Goal: Information Seeking & Learning: Learn about a topic

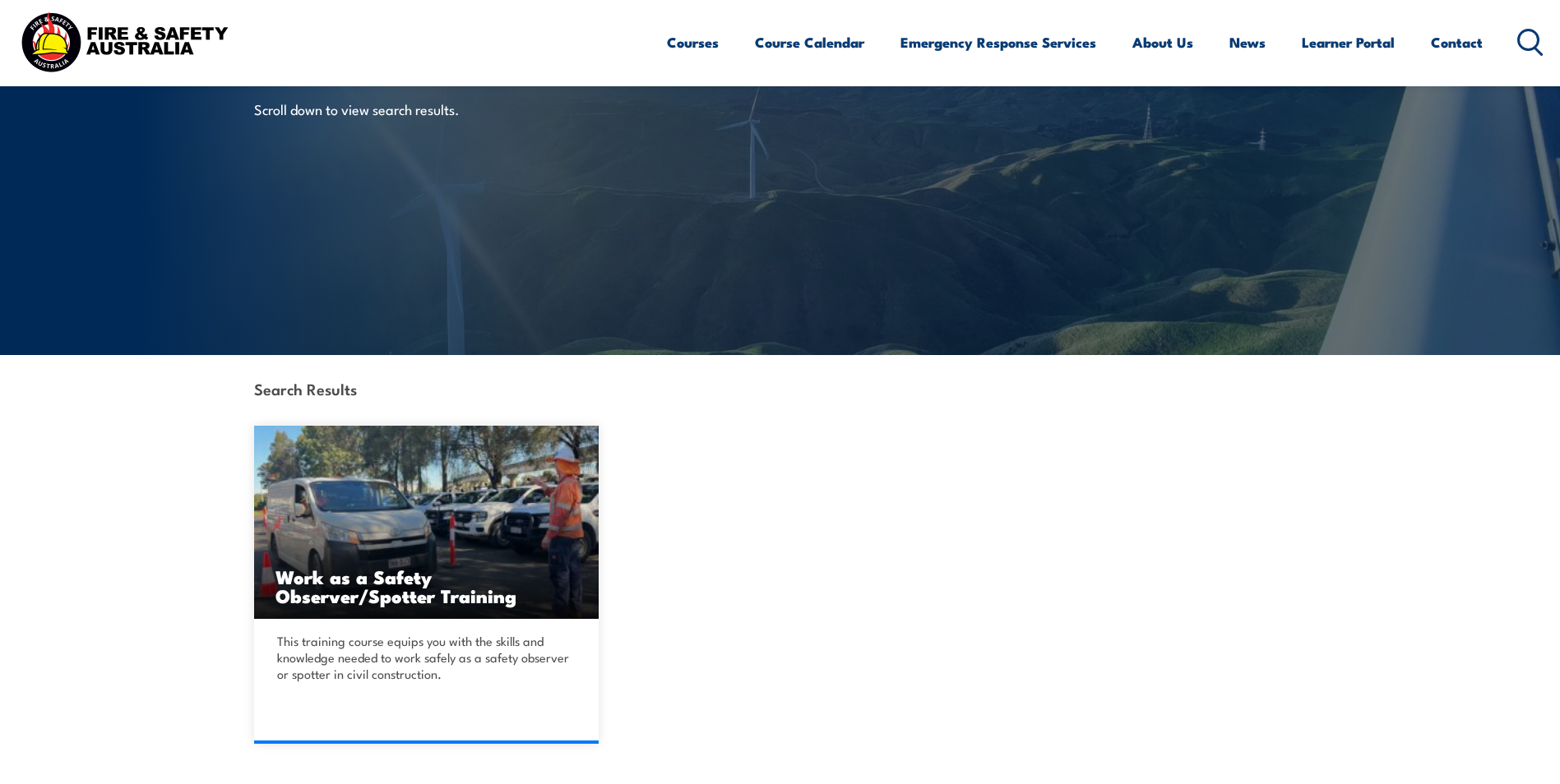
scroll to position [329, 0]
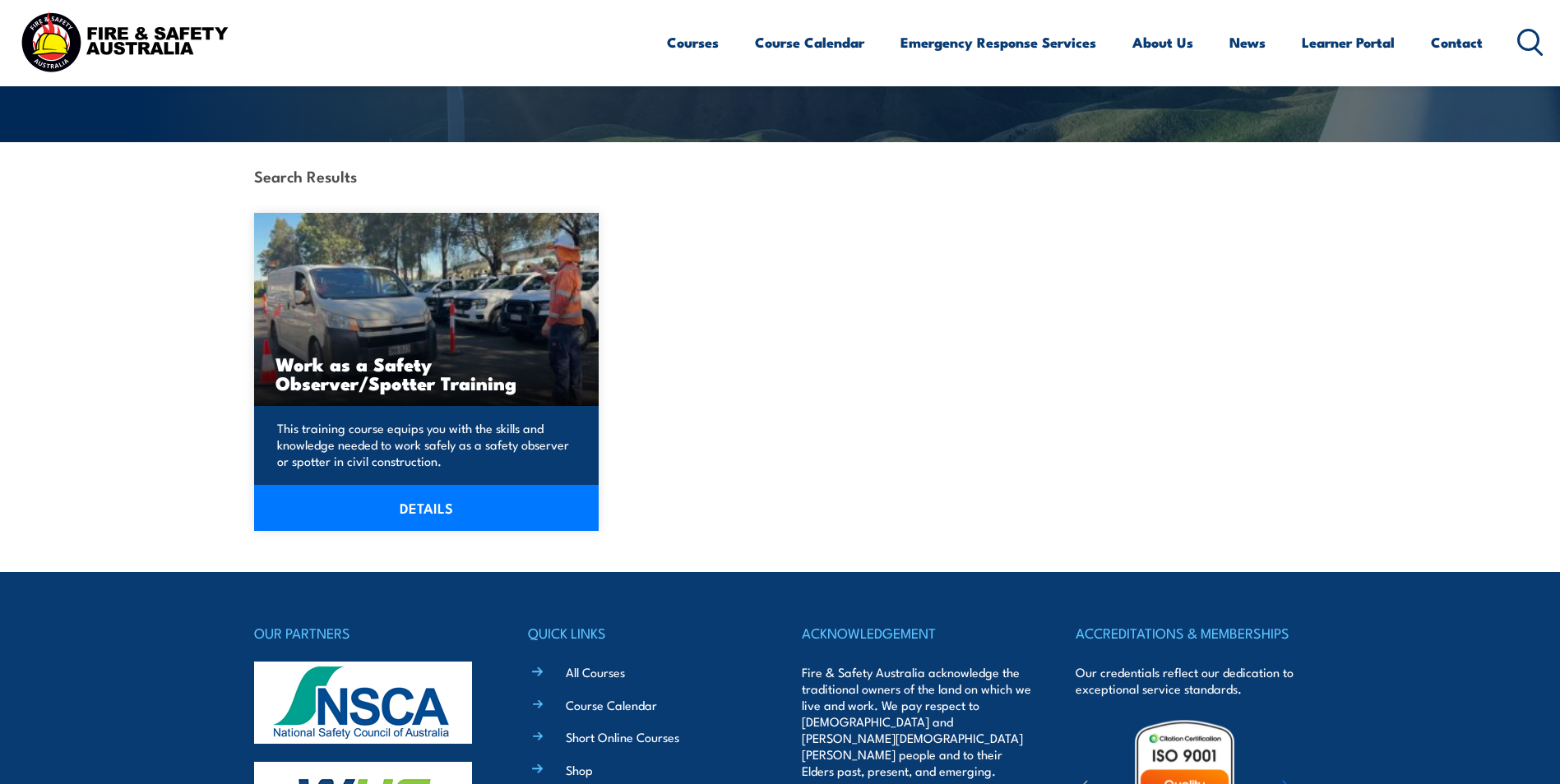
click at [420, 360] on h3 "Work as a Safety Observer/Spotter Training" at bounding box center [427, 373] width 303 height 38
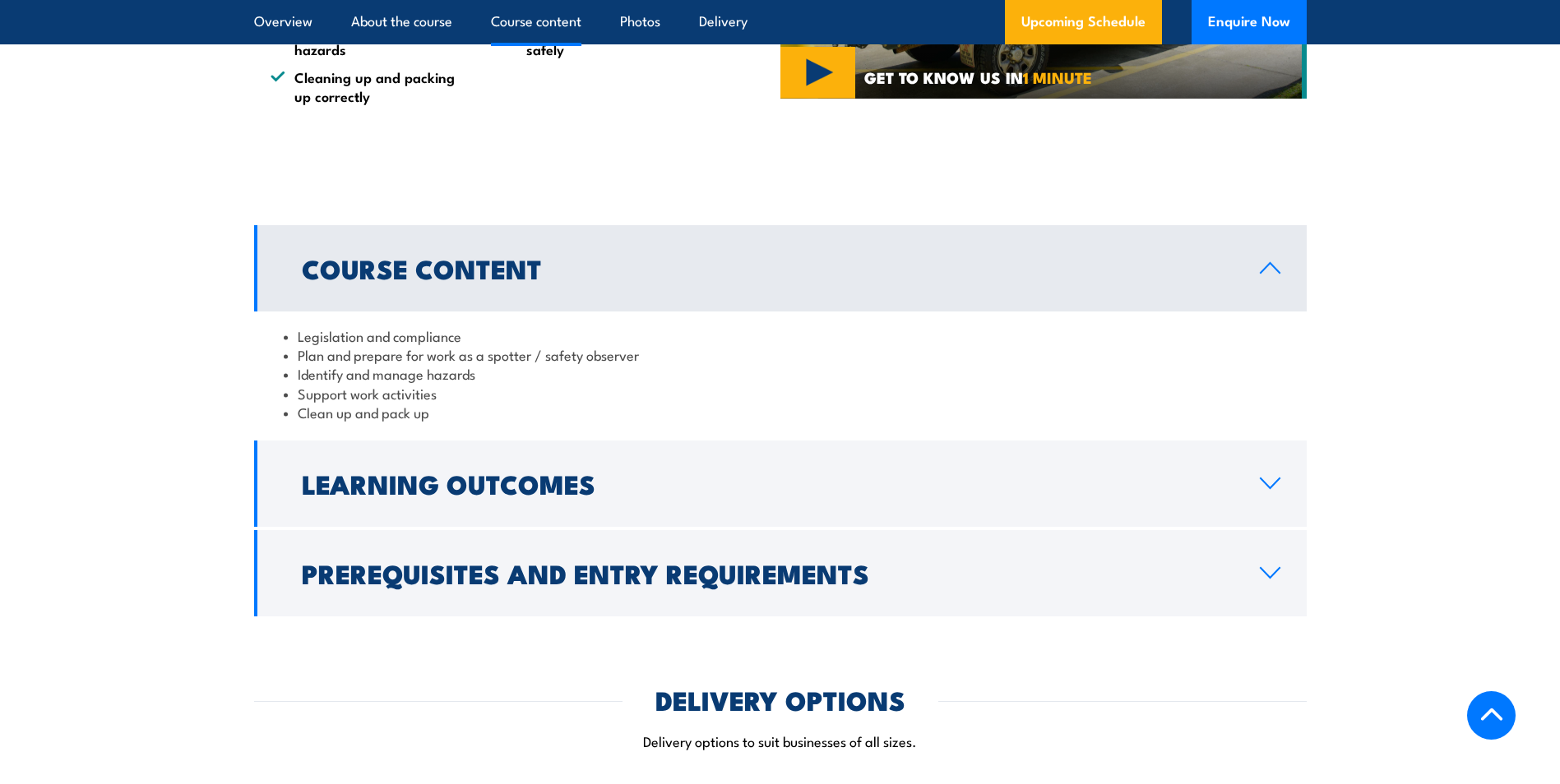
scroll to position [1151, 0]
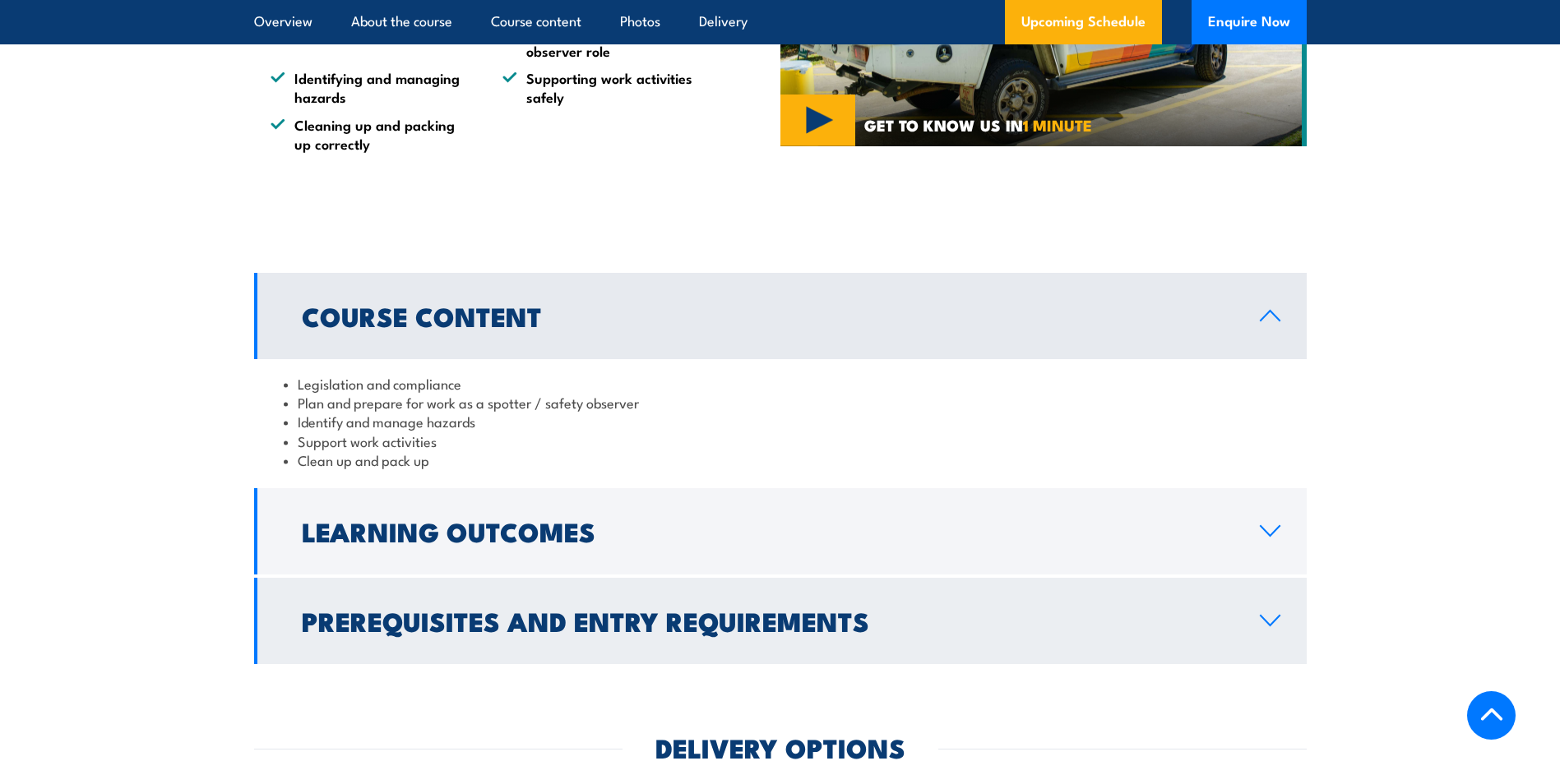
click at [585, 632] on h2 "Prerequisites and Entry Requirements" at bounding box center [768, 621] width 931 height 23
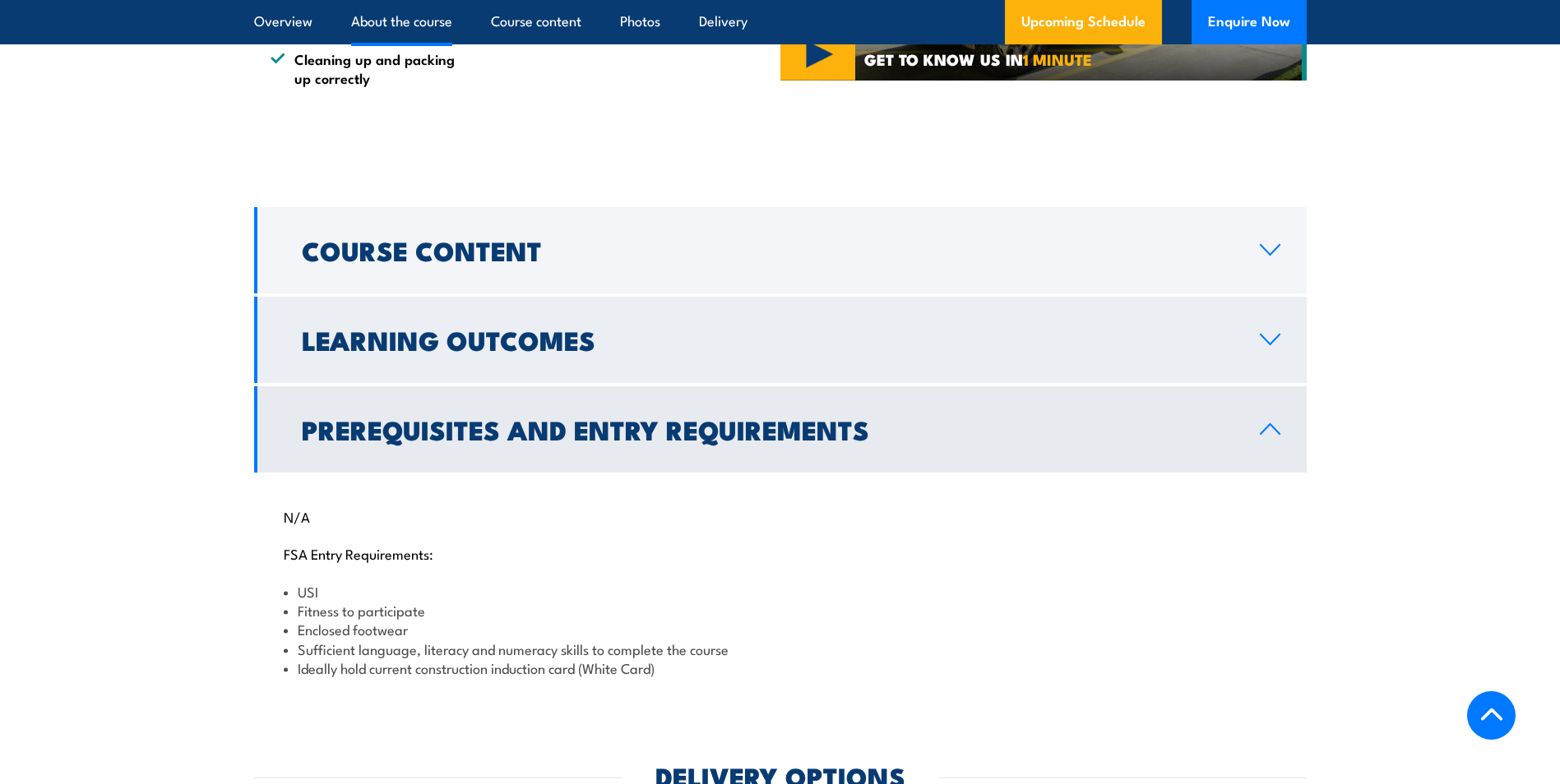
scroll to position [1069, 0]
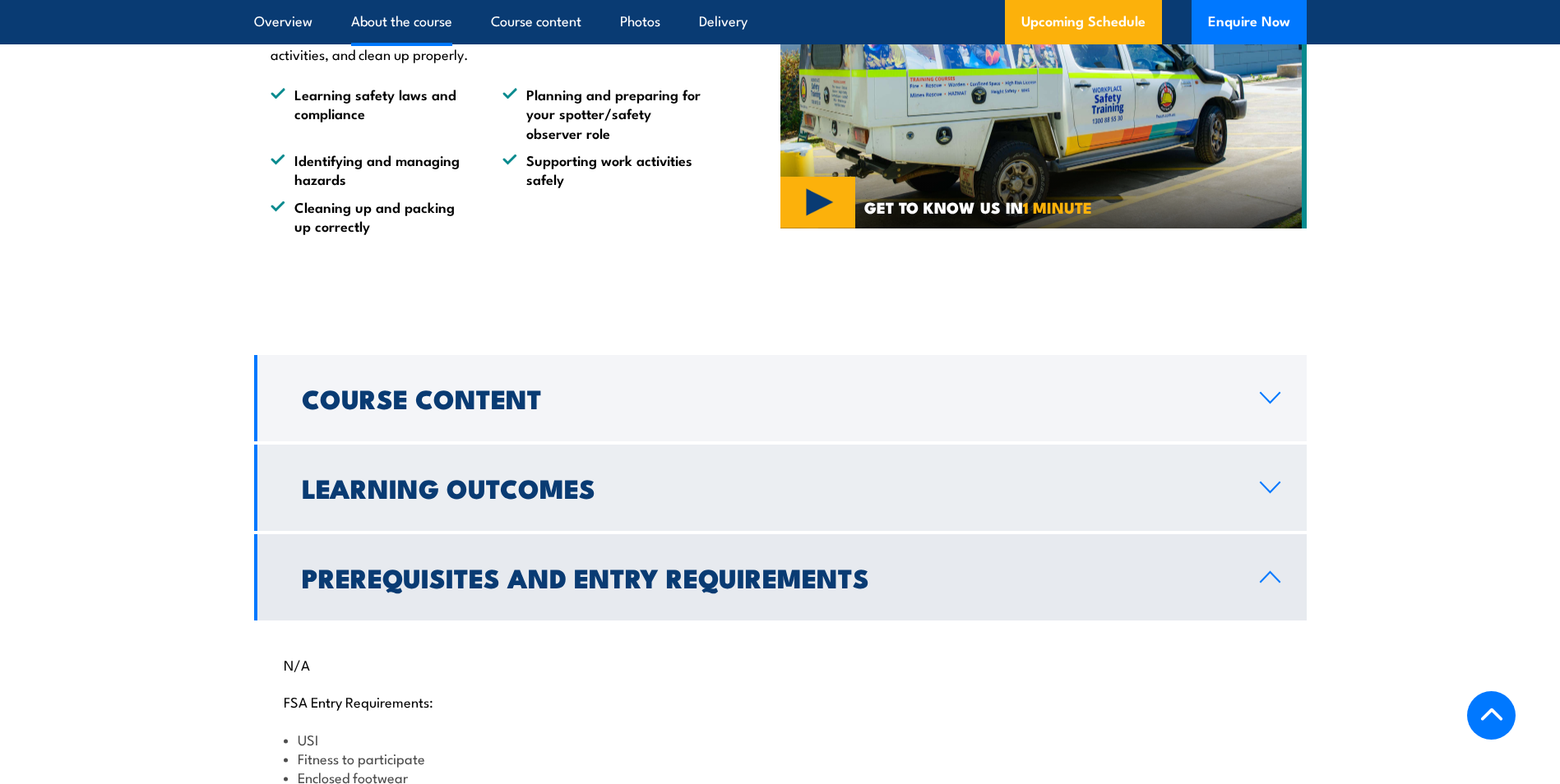
click at [466, 512] on link "Learning Outcomes" at bounding box center [780, 488] width 1052 height 86
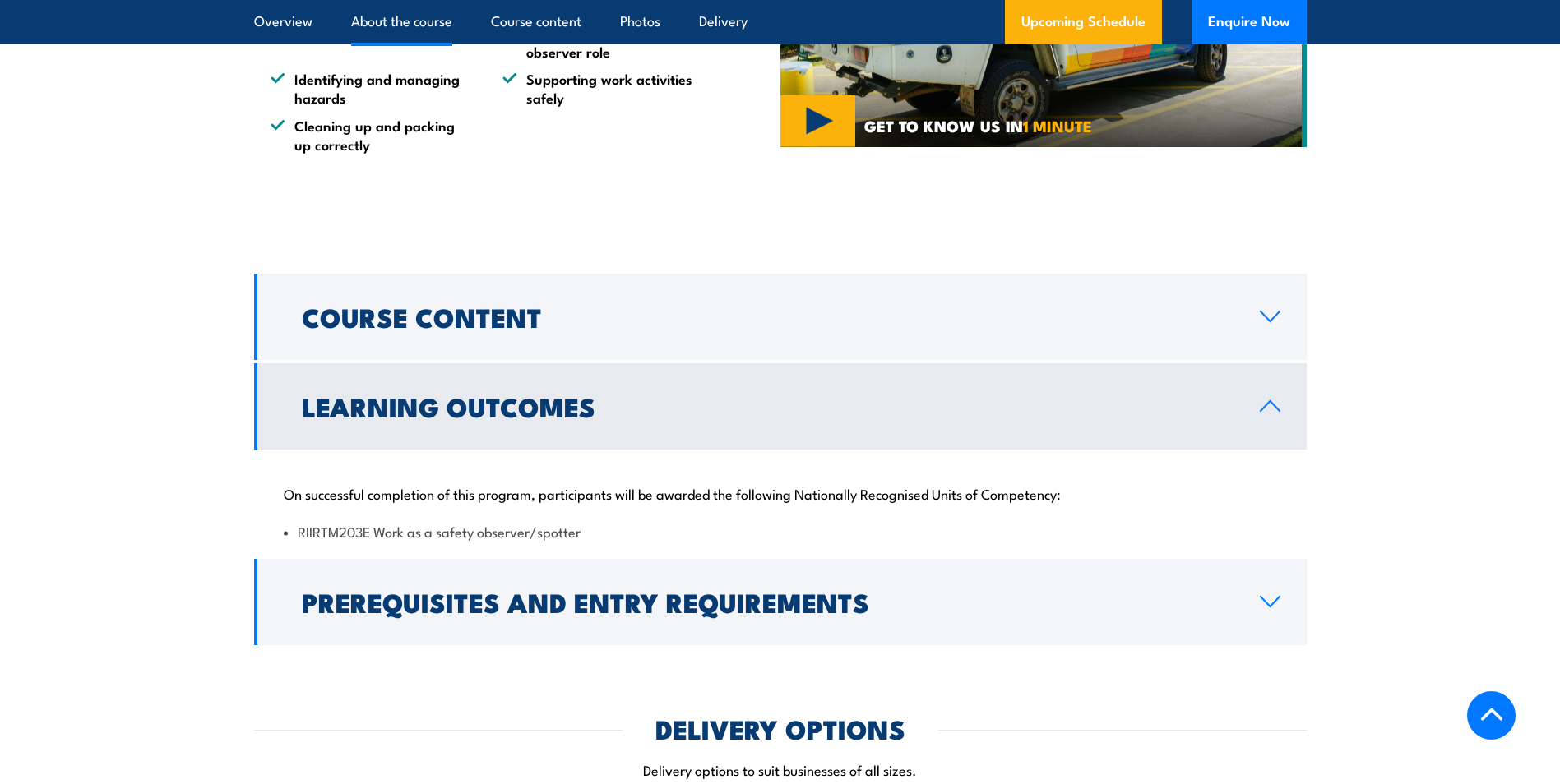
scroll to position [1151, 0]
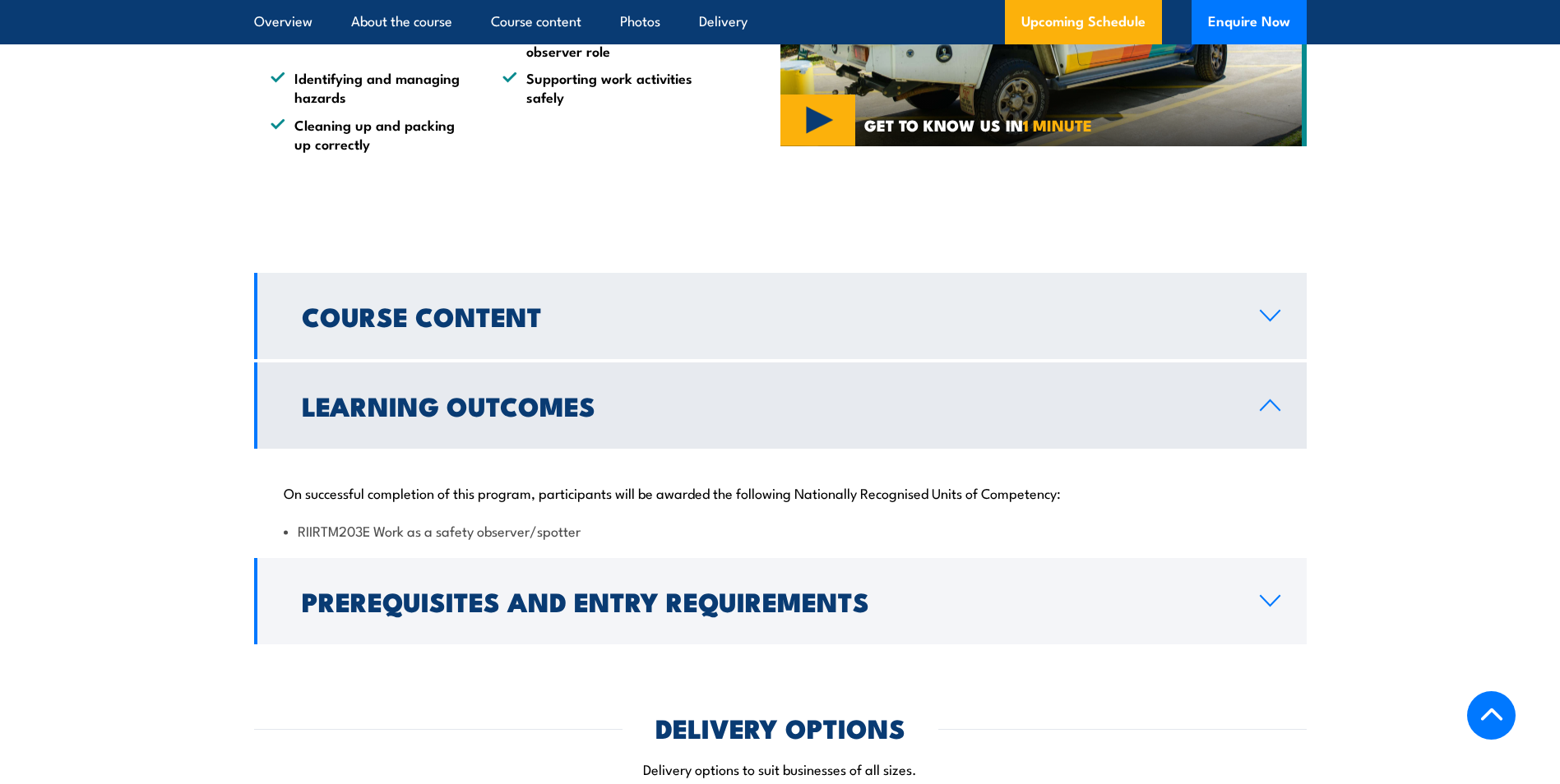
click at [388, 327] on h2 "Course Content" at bounding box center [768, 316] width 931 height 23
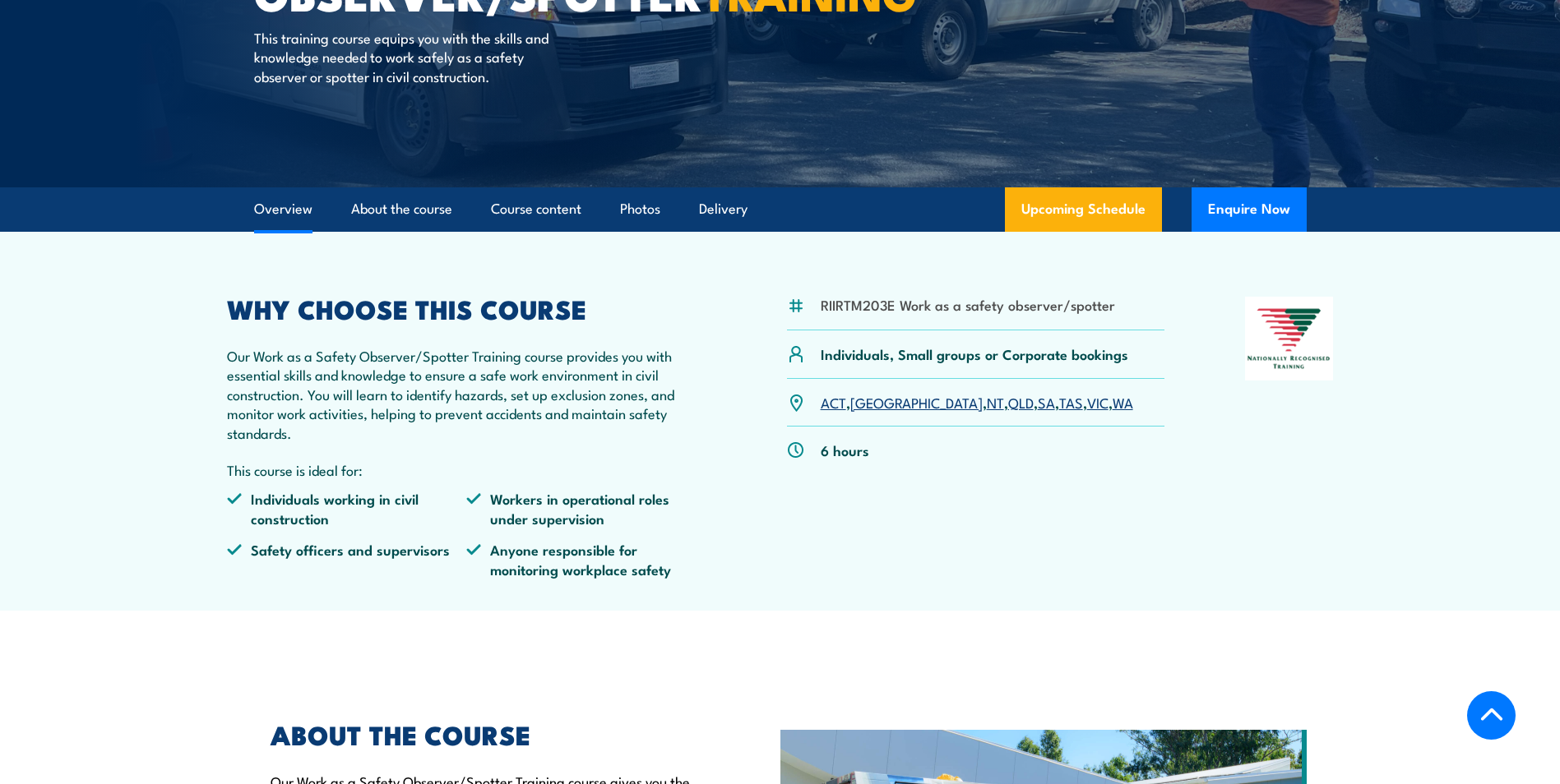
scroll to position [165, 0]
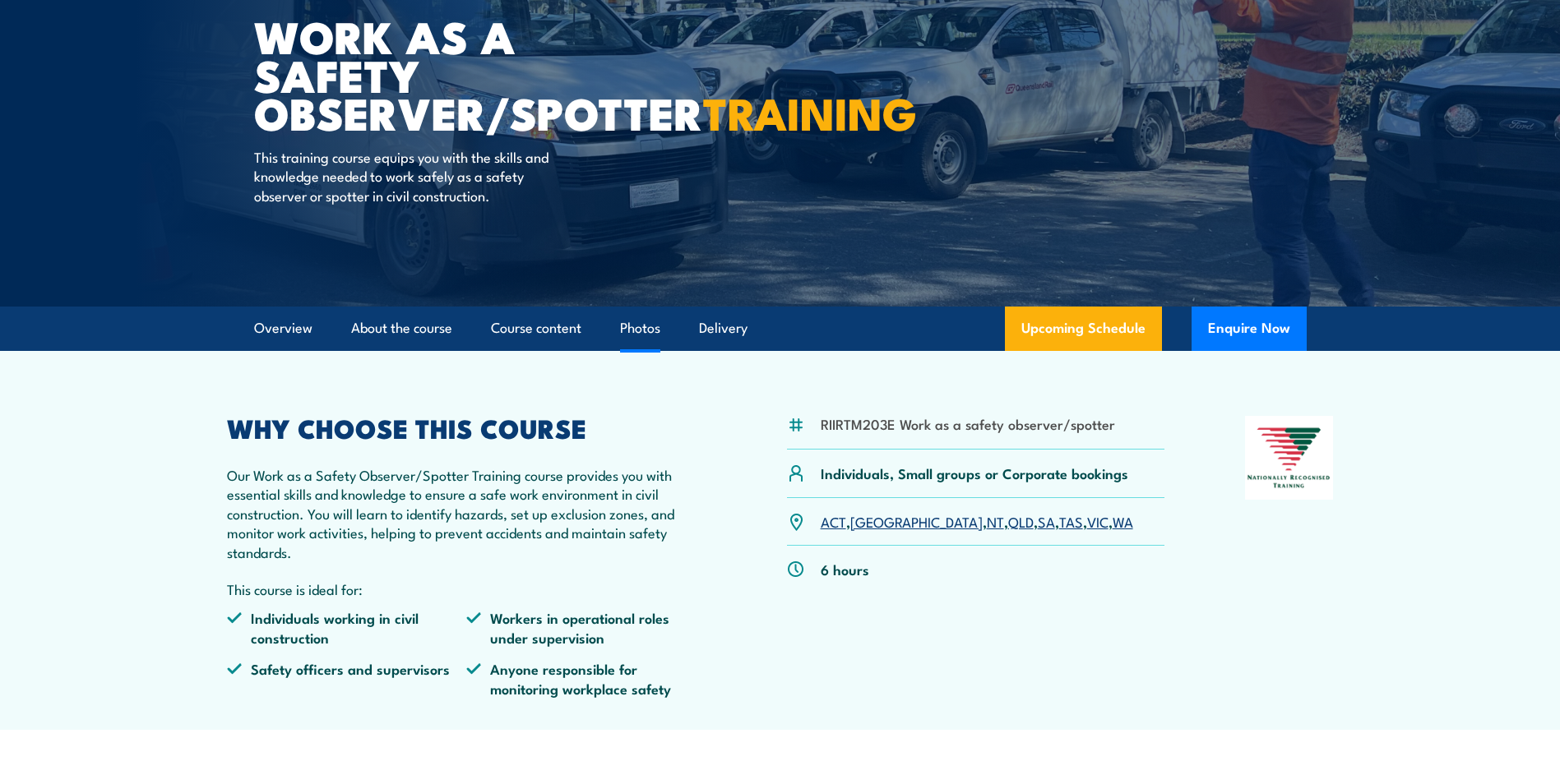
click at [644, 330] on link "Photos" at bounding box center [640, 328] width 40 height 44
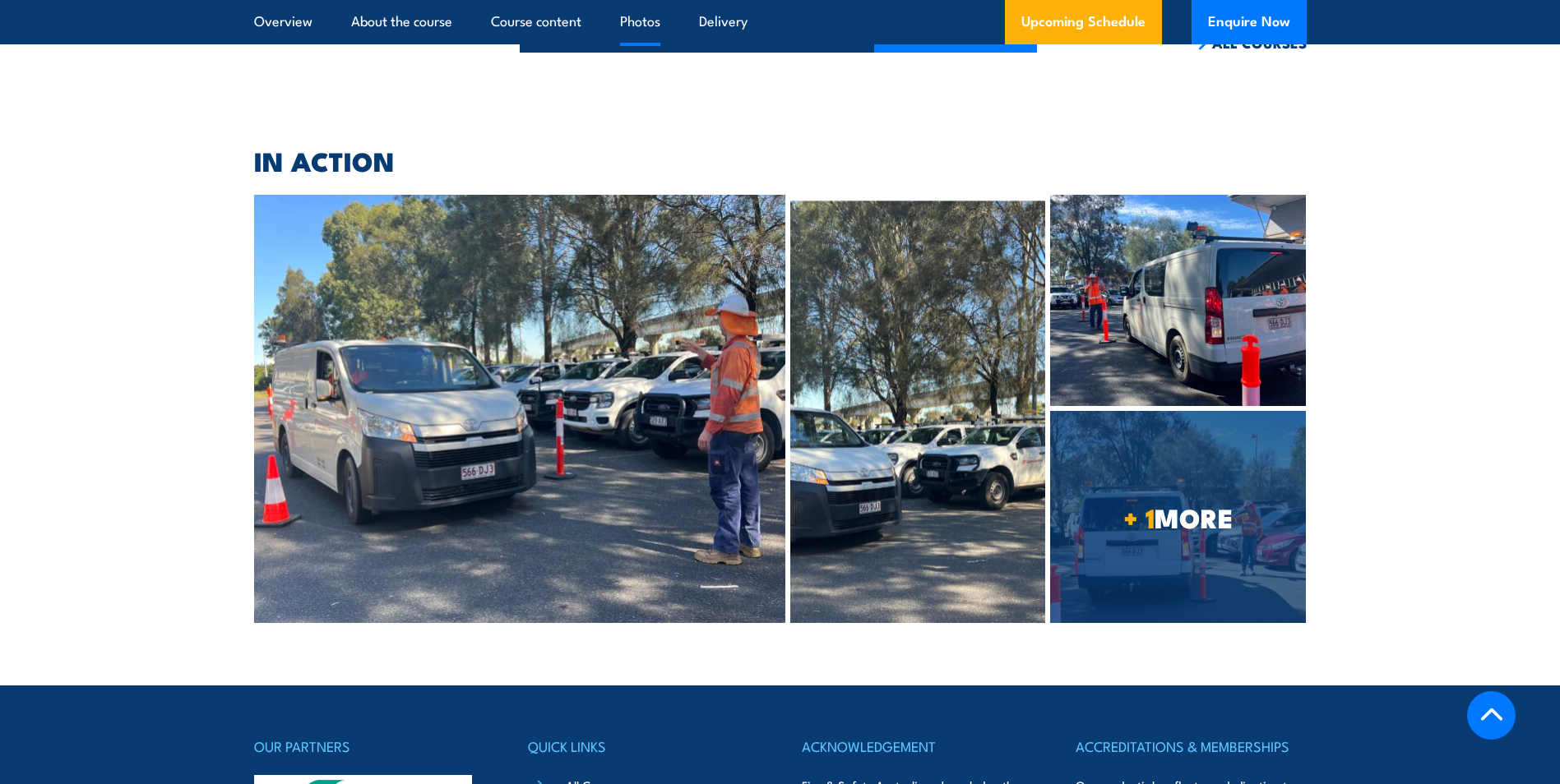
scroll to position [3483, 0]
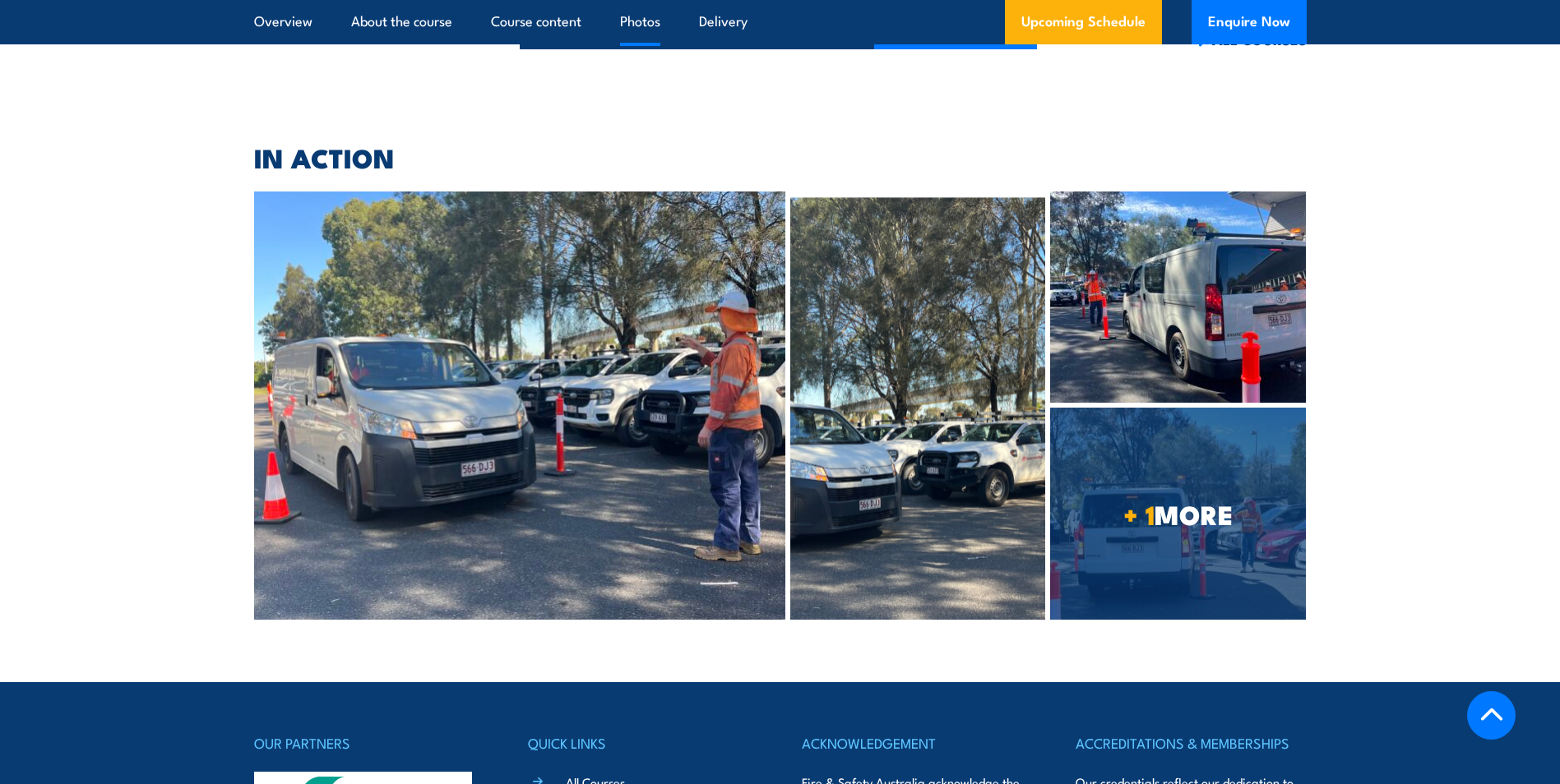
click at [434, 360] on img at bounding box center [520, 406] width 532 height 428
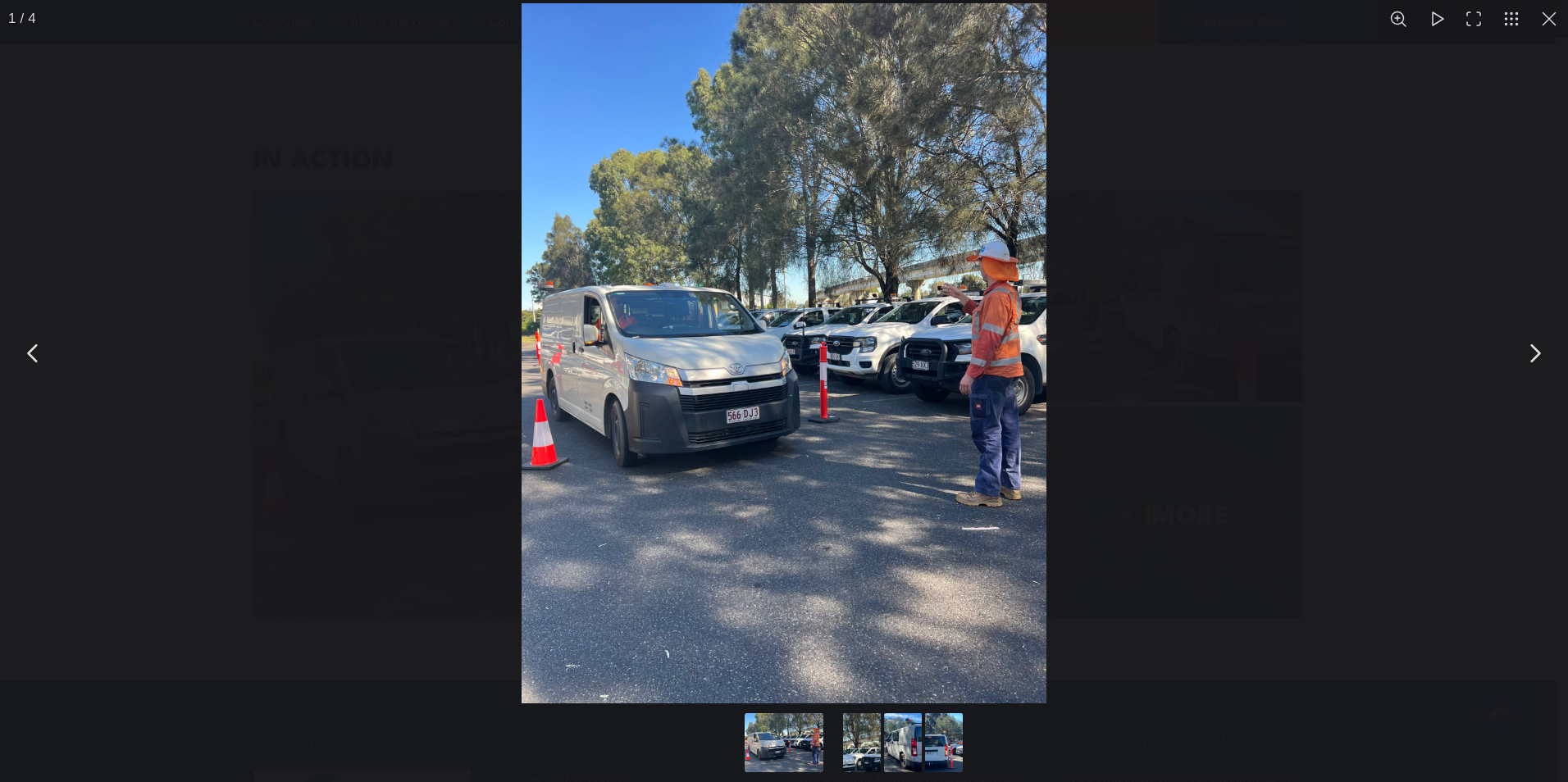
click at [1543, 353] on button "You can close this modal content with the ESC key" at bounding box center [1534, 354] width 41 height 41
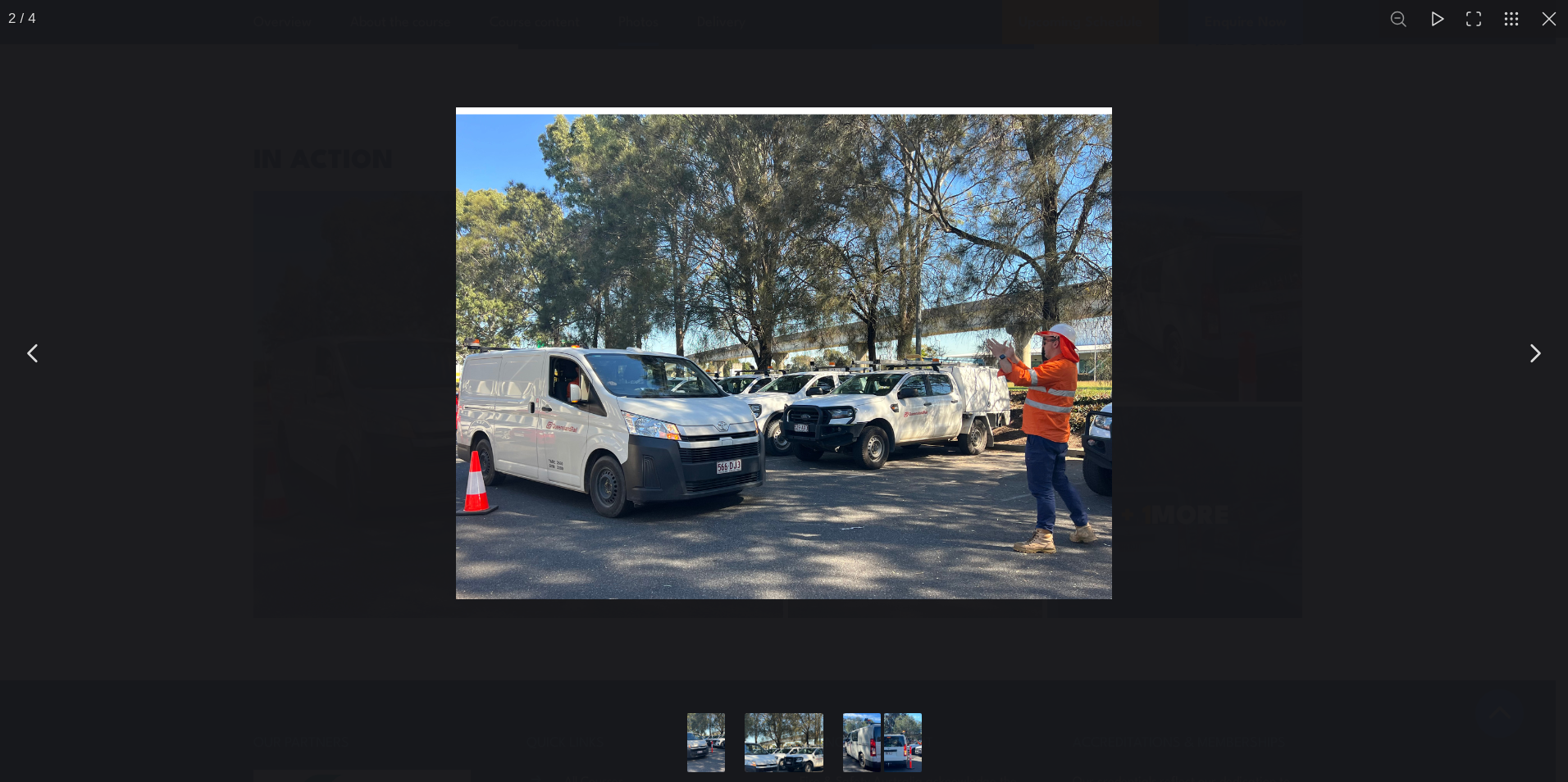
click at [1543, 361] on button "You can close this modal content with the ESC key" at bounding box center [1534, 354] width 41 height 41
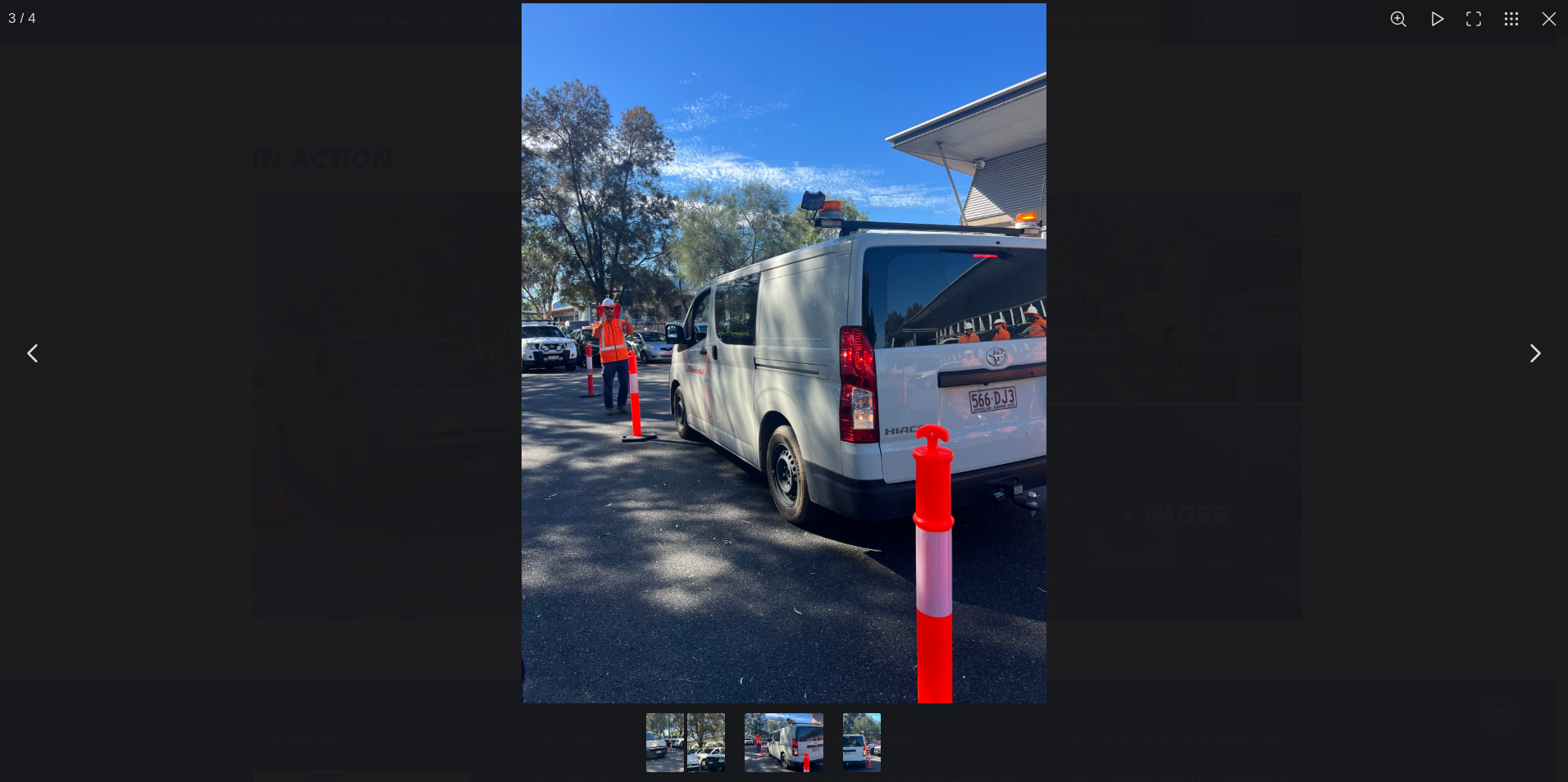
click at [1529, 355] on button "You can close this modal content with the ESC key" at bounding box center [1534, 354] width 41 height 41
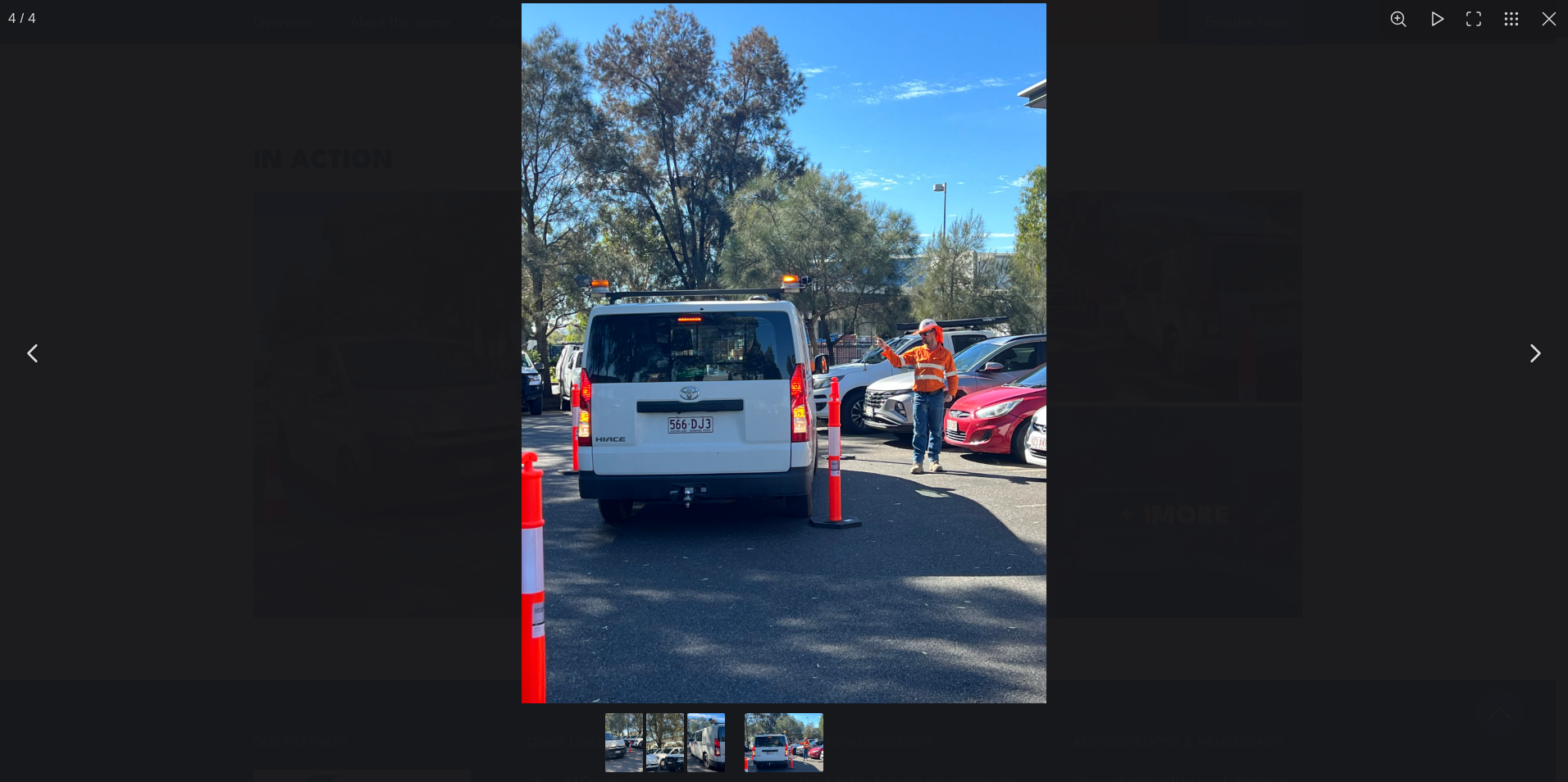
click at [1533, 353] on button "You can close this modal content with the ESC key" at bounding box center [1534, 354] width 41 height 41
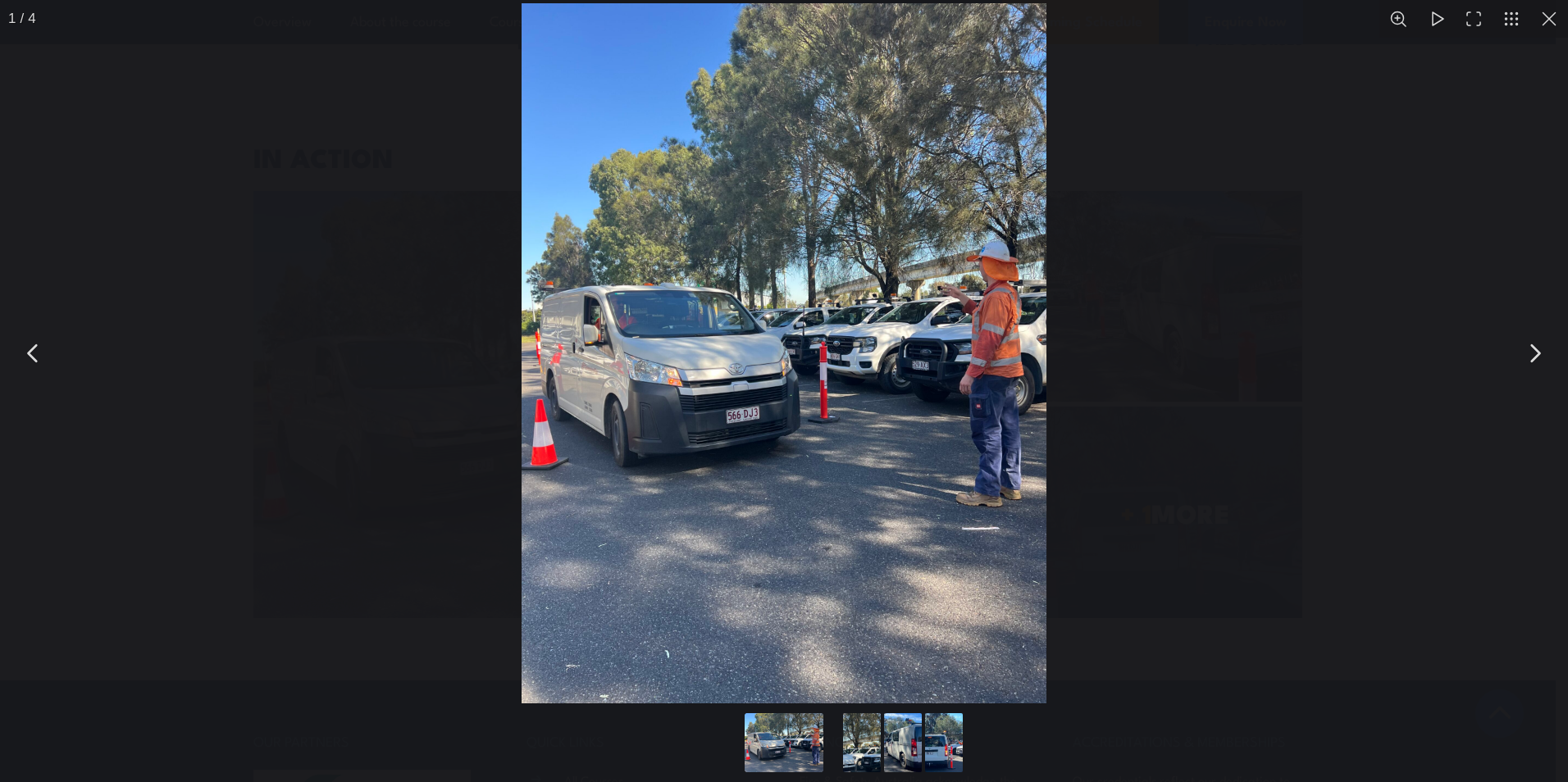
click at [1548, 32] on button "You can close this modal content with the ESC key" at bounding box center [1549, 19] width 38 height 38
